Goal: Complete application form

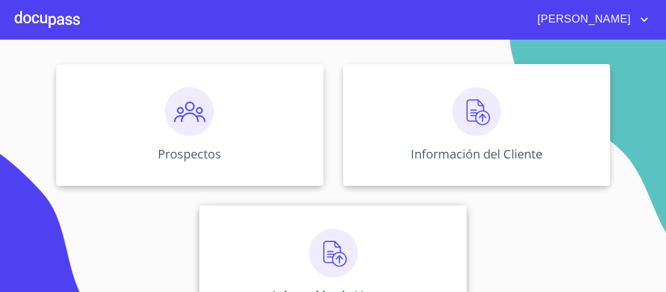
scroll to position [178, 0]
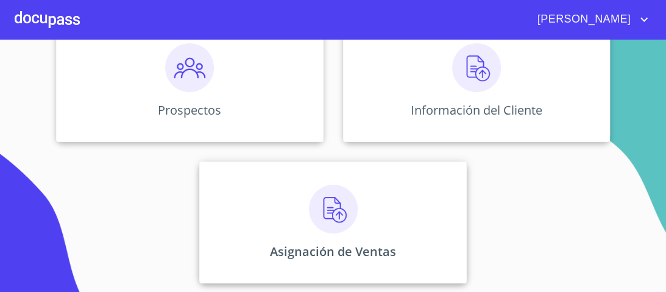
click at [332, 216] on img at bounding box center [333, 209] width 49 height 49
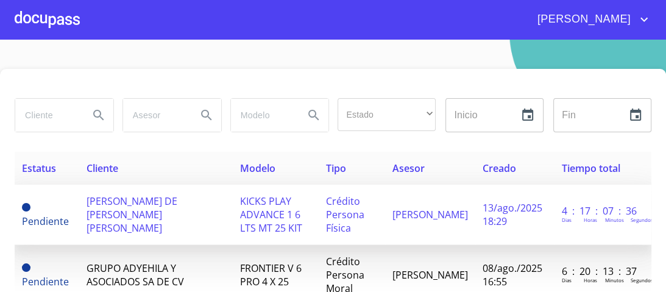
click at [273, 211] on span "KICKS PLAY ADVANCE 1 6 LTS MT 25 KIT" at bounding box center [271, 214] width 62 height 40
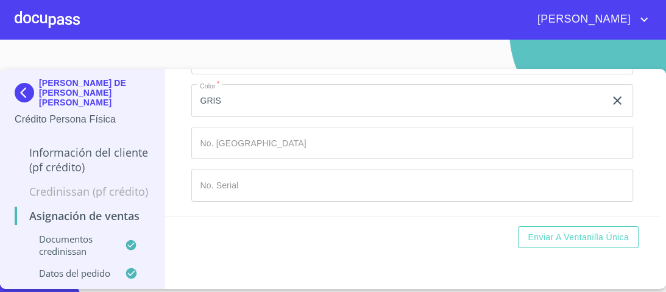
scroll to position [780, 0]
click at [233, 117] on input "Marca   *" at bounding box center [398, 100] width 414 height 33
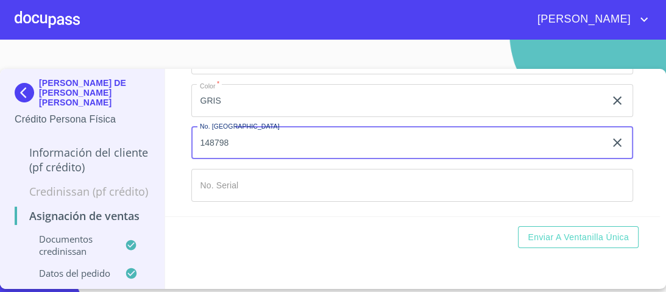
type input "148798"
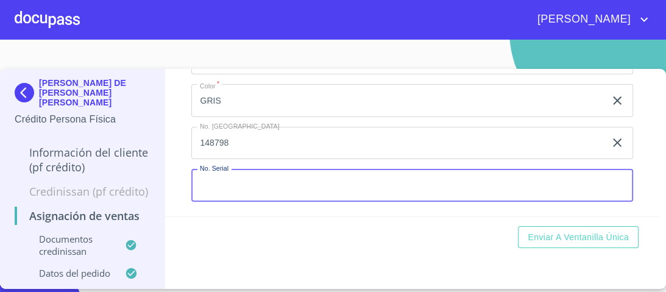
click at [236, 202] on input "Marca   *" at bounding box center [412, 185] width 442 height 33
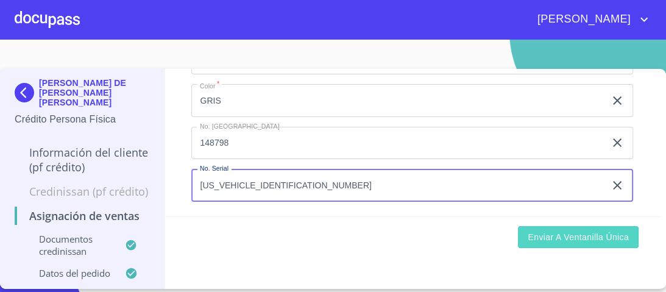
type input "[US_VEHICLE_IDENTIFICATION_NUMBER]"
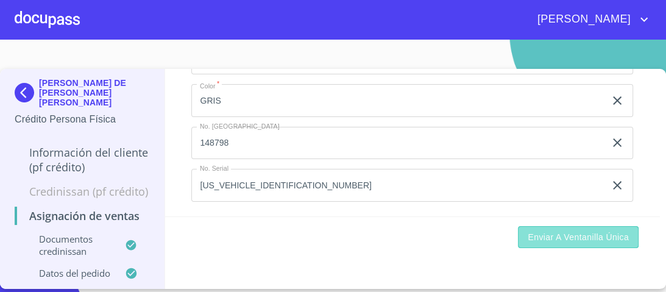
click at [578, 238] on span "Enviar a Ventanilla única" at bounding box center [578, 237] width 101 height 15
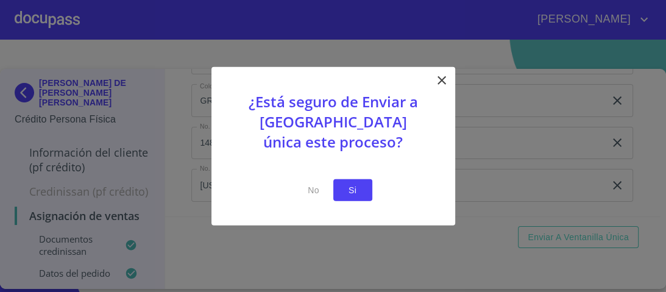
click at [352, 193] on span "Si" at bounding box center [353, 189] width 20 height 15
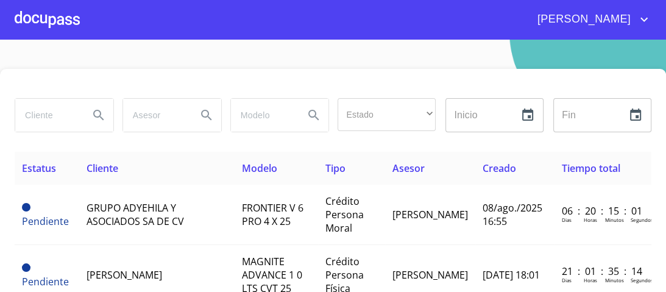
click at [56, 26] on div at bounding box center [47, 19] width 65 height 39
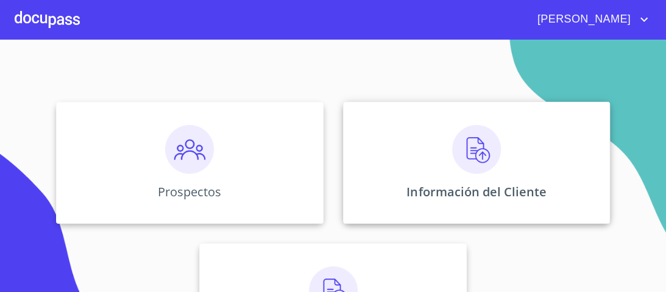
scroll to position [98, 0]
click at [464, 153] on img at bounding box center [476, 148] width 49 height 49
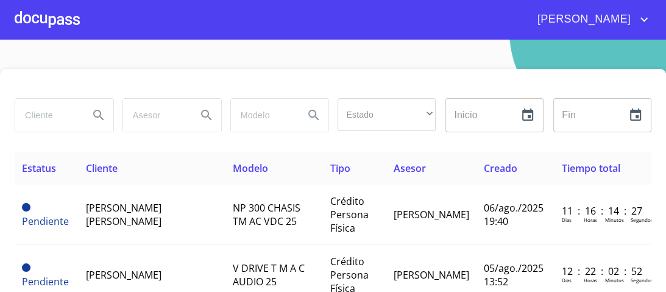
click at [50, 112] on input "search" at bounding box center [47, 115] width 64 height 33
type input "[PERSON_NAME] DE [PERSON_NAME]"
click at [101, 118] on icon "Search" at bounding box center [98, 115] width 10 height 10
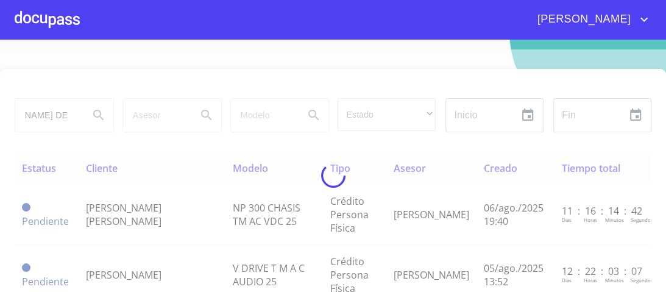
scroll to position [0, 0]
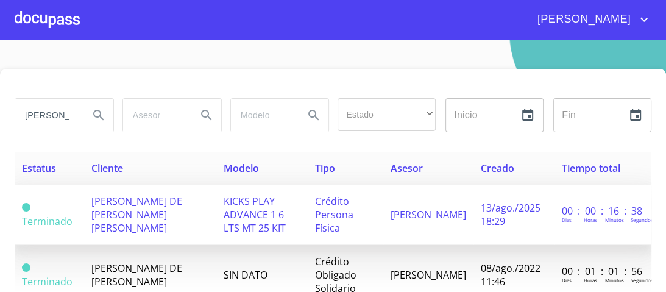
click at [236, 218] on span "KICKS PLAY ADVANCE 1 6 LTS MT 25 KIT" at bounding box center [255, 214] width 62 height 40
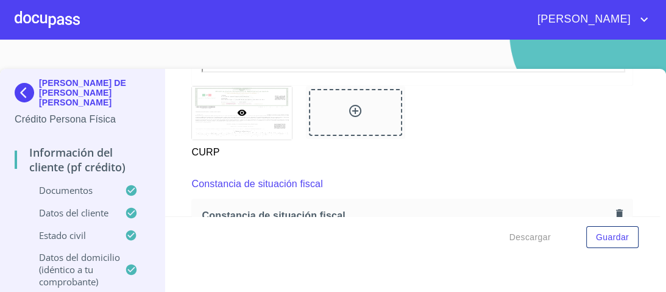
scroll to position [3319, 0]
